Goal: Task Accomplishment & Management: Complete application form

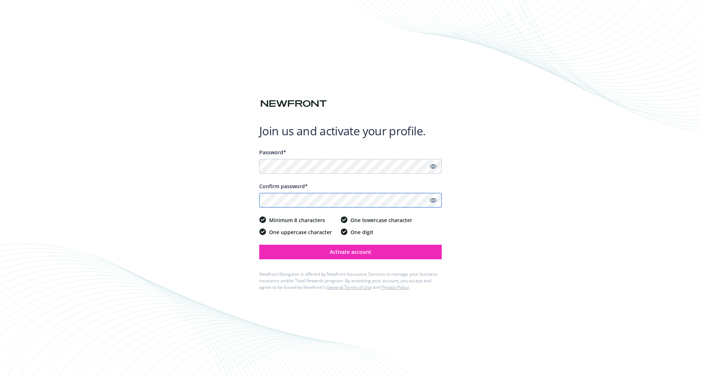
click at [259, 245] on button "Activate account" at bounding box center [350, 252] width 182 height 15
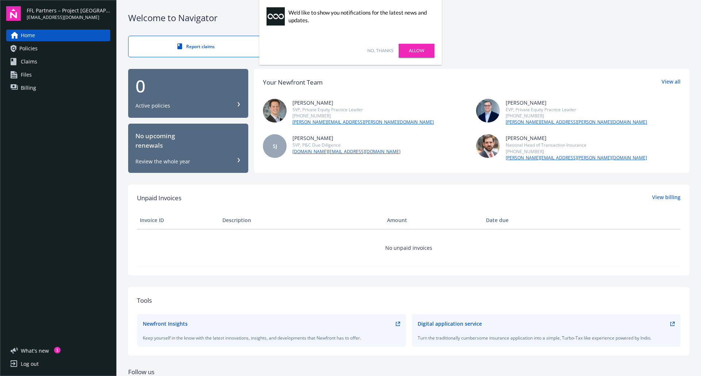
click at [385, 49] on link "No, thanks" at bounding box center [380, 50] width 26 height 7
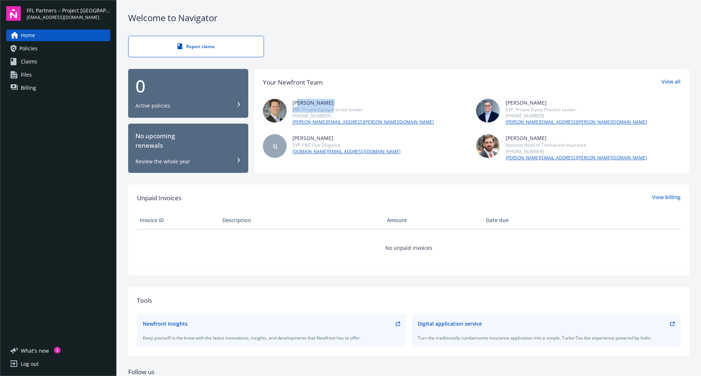
drag, startPoint x: 333, startPoint y: 108, endPoint x: 299, endPoint y: 103, distance: 34.3
click at [299, 103] on div "[PERSON_NAME] SVP, Private Equity Practice Leader [PHONE_NUMBER] [PERSON_NAME][…" at bounding box center [362, 112] width 141 height 27
click at [299, 103] on div "[PERSON_NAME]" at bounding box center [362, 103] width 141 height 8
click at [34, 44] on span "Policies" at bounding box center [28, 49] width 18 height 12
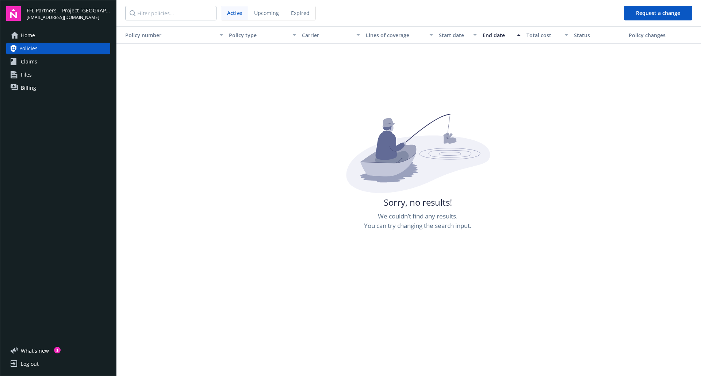
click at [41, 59] on link "Claims" at bounding box center [58, 62] width 104 height 12
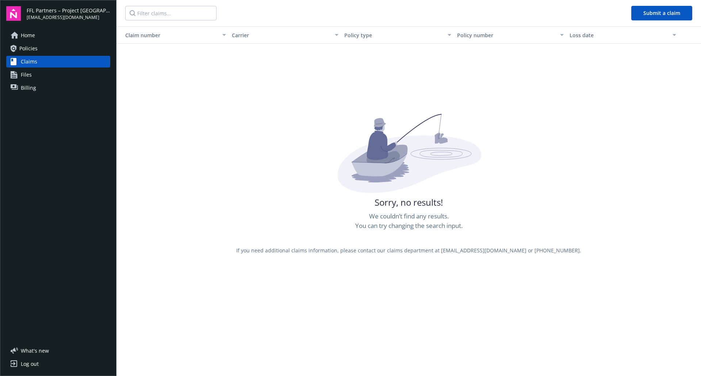
click at [43, 74] on link "Files" at bounding box center [58, 75] width 104 height 12
